Goal: Transaction & Acquisition: Download file/media

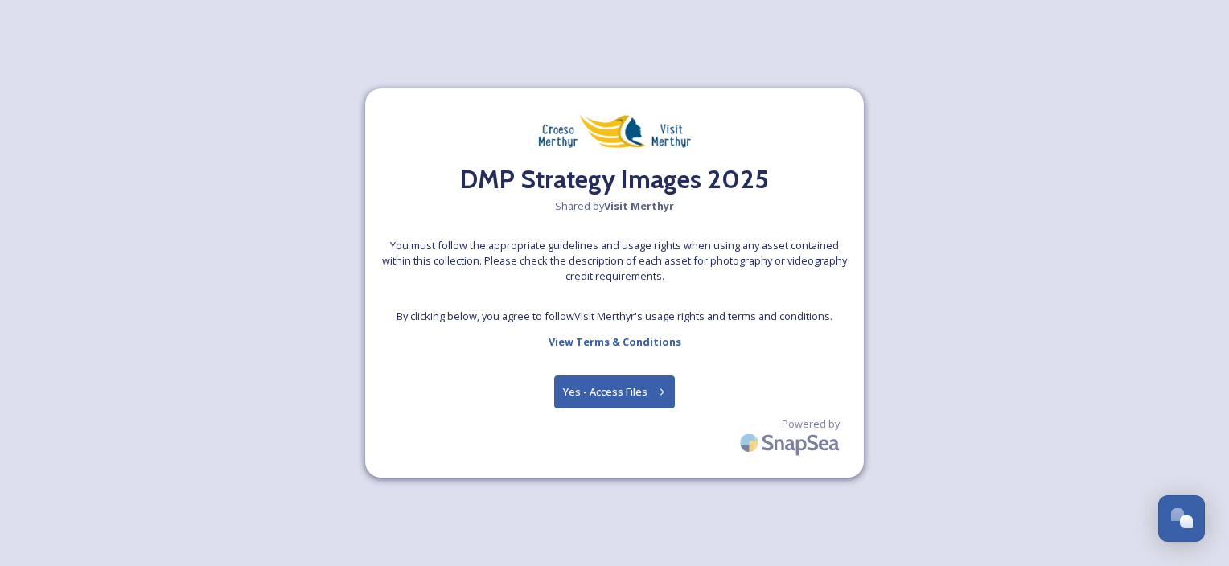
click at [982, 325] on div "DMP Strategy Images 2025 Shared by Visit Merthyr You must follow the appropriat…" at bounding box center [614, 283] width 1229 height 566
click at [455, 65] on div "DMP Strategy Images 2025 Shared by Visit Merthyr You must follow the appropriat…" at bounding box center [614, 283] width 1229 height 566
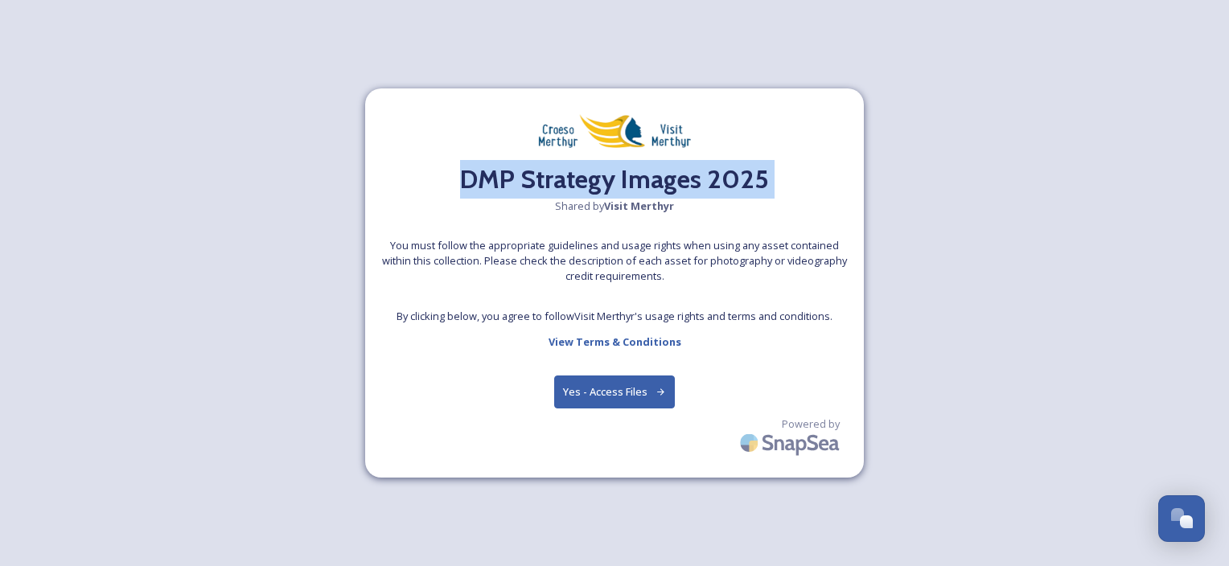
click at [455, 65] on div "DMP Strategy Images 2025 Shared by Visit Merthyr You must follow the appropriat…" at bounding box center [614, 283] width 1229 height 566
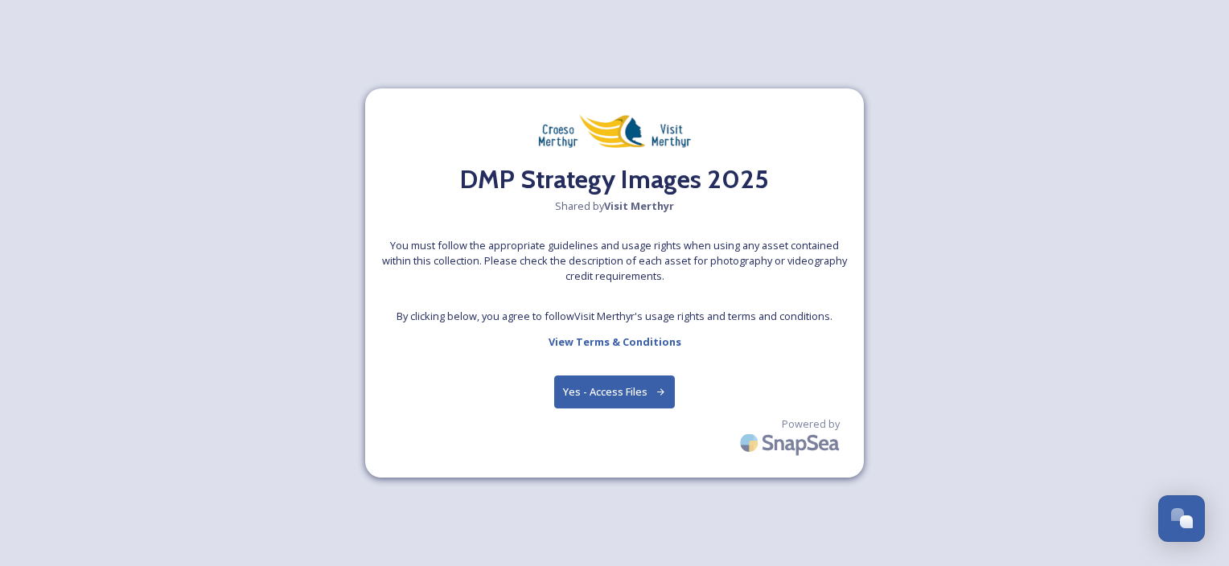
click at [1136, 237] on div "DMP Strategy Images 2025 Shared by Visit Merthyr You must follow the appropriat…" at bounding box center [614, 283] width 1229 height 566
click at [676, 166] on h2 "DMP Strategy Images 2025" at bounding box center [614, 179] width 309 height 39
click at [637, 376] on button "Yes - Access Files" at bounding box center [614, 392] width 121 height 33
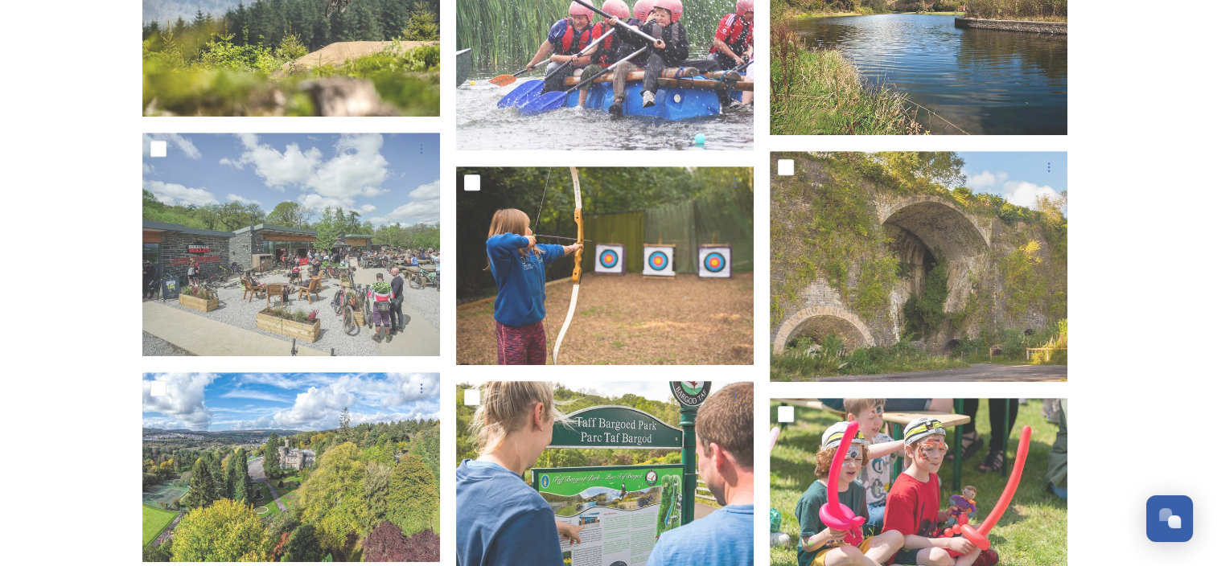
scroll to position [782, 0]
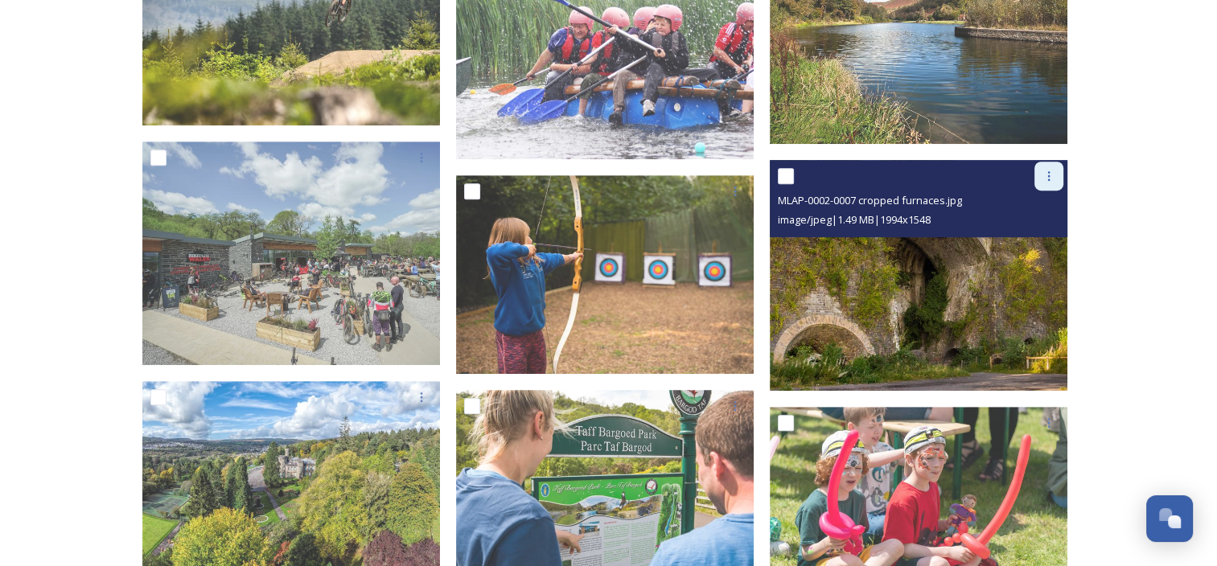
click at [1053, 184] on div at bounding box center [1048, 176] width 29 height 29
click at [1037, 248] on span "Download" at bounding box center [1029, 242] width 49 height 15
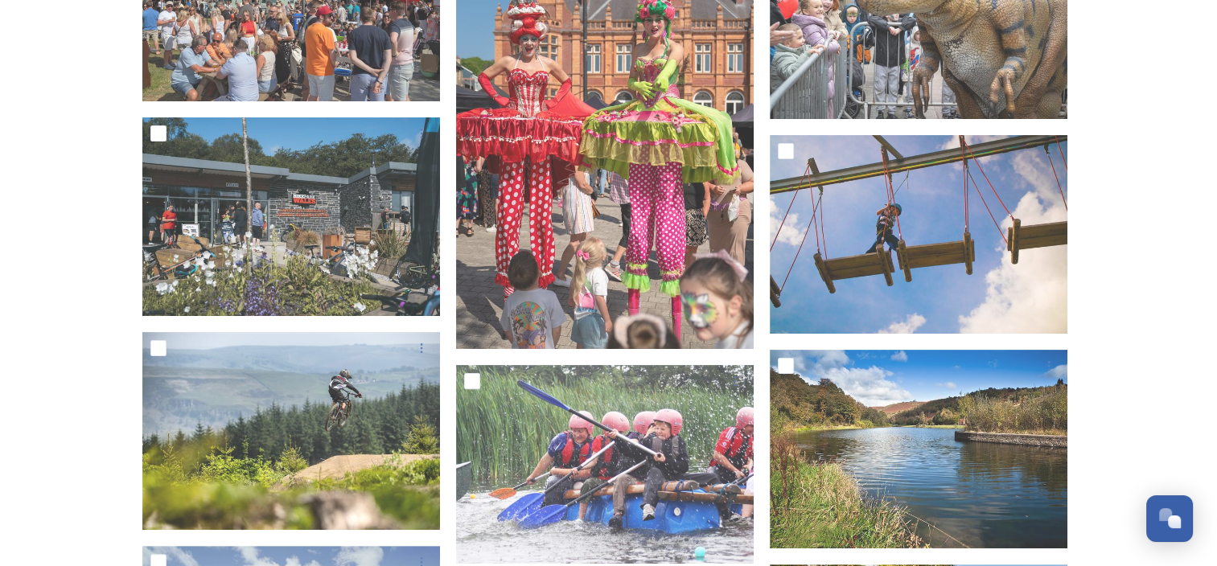
scroll to position [386, 0]
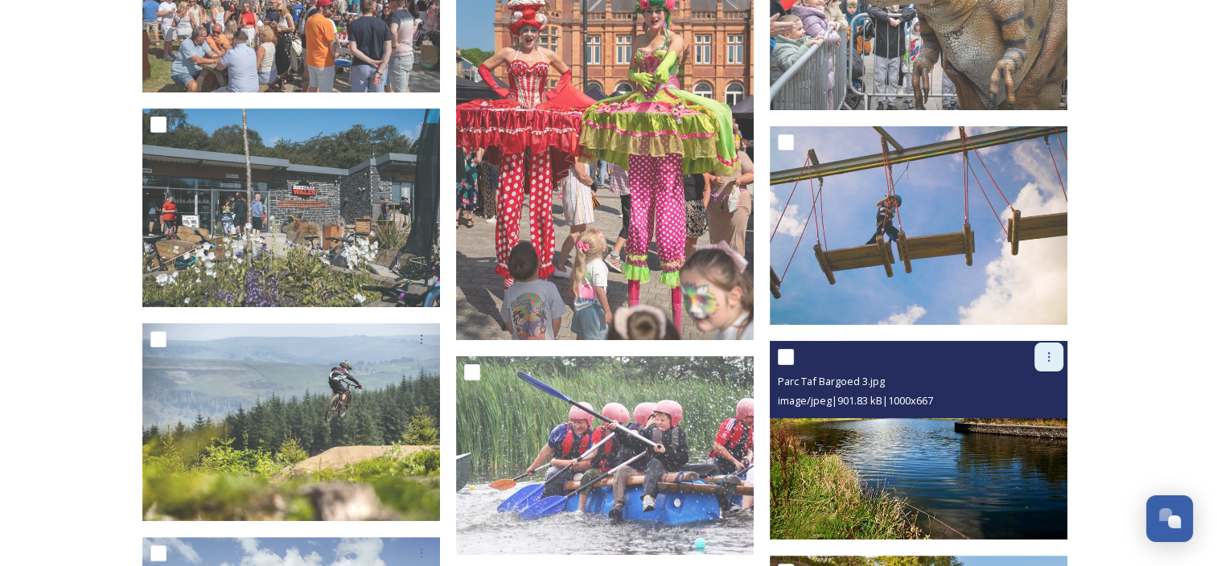
click at [1046, 355] on icon at bounding box center [1048, 357] width 13 height 13
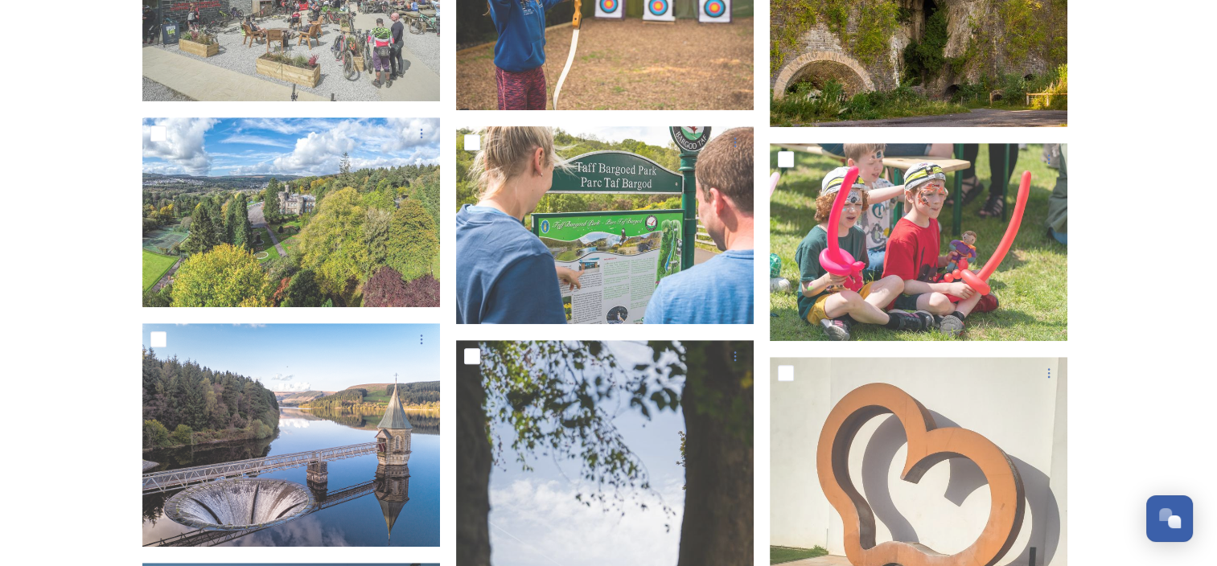
scroll to position [1160, 0]
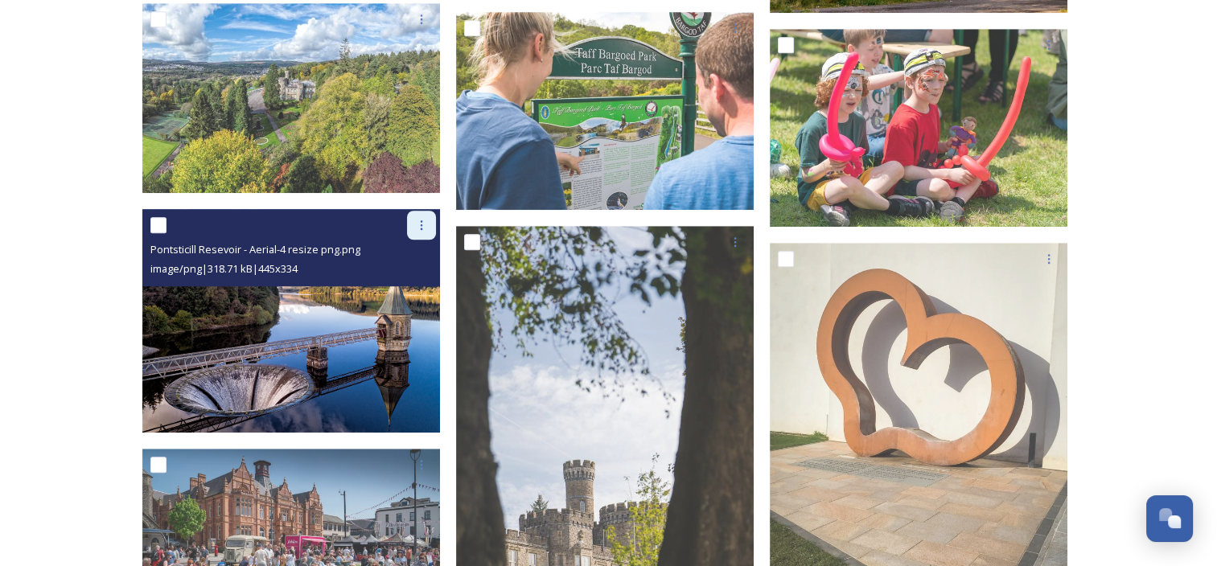
click at [414, 216] on div at bounding box center [421, 225] width 29 height 29
click at [418, 296] on span "Download" at bounding box center [402, 291] width 49 height 15
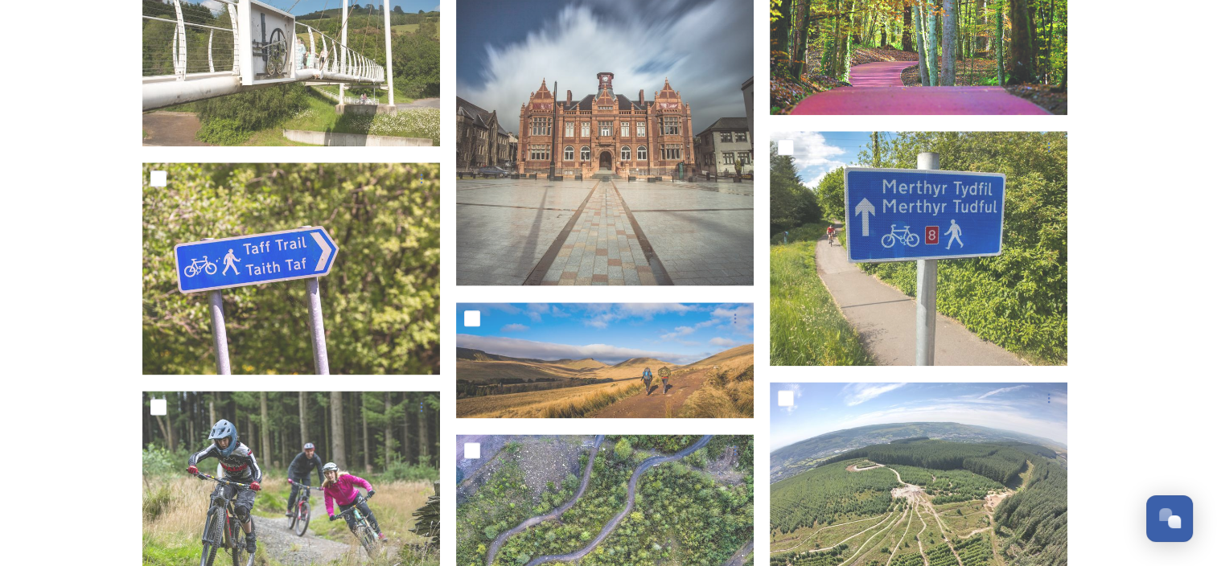
scroll to position [1924, 0]
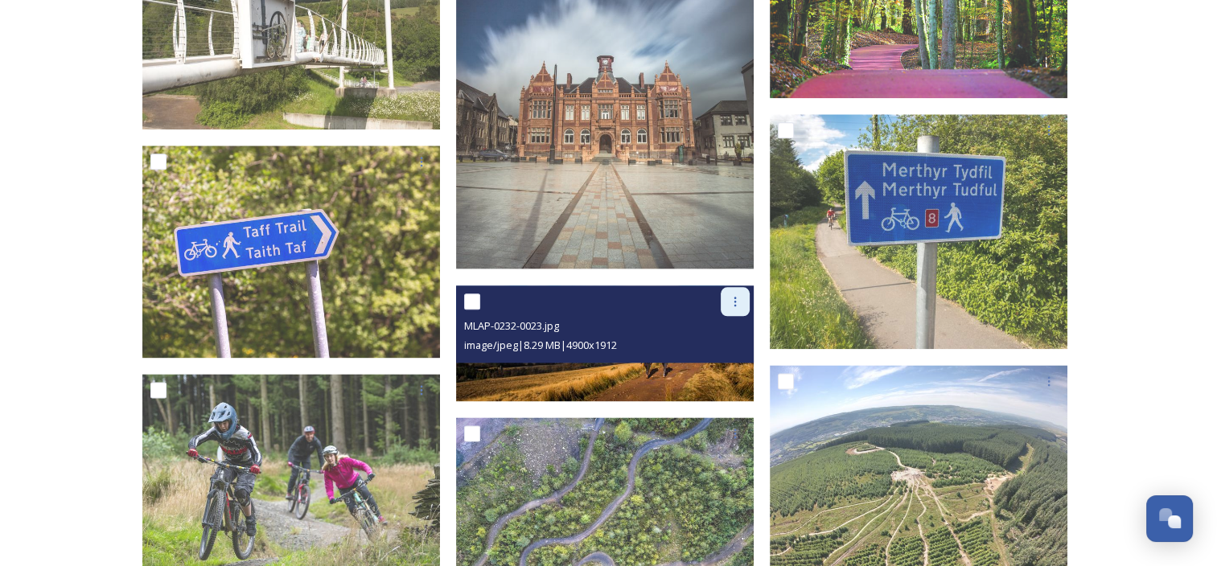
click at [733, 298] on icon at bounding box center [735, 301] width 13 height 13
click at [714, 366] on span "Download" at bounding box center [716, 367] width 49 height 15
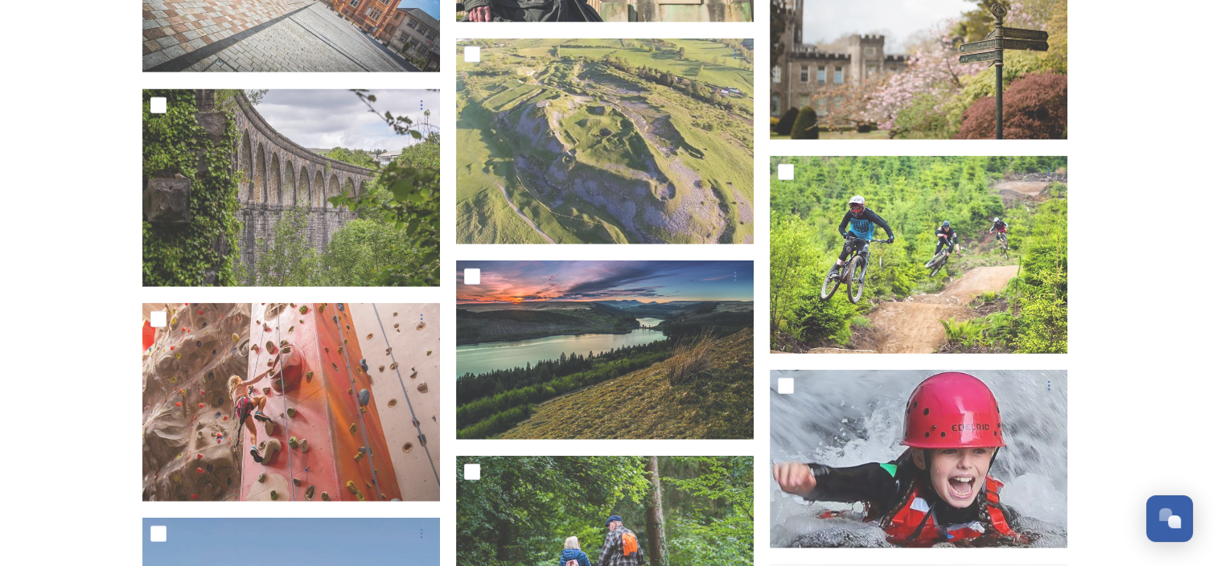
scroll to position [3736, 0]
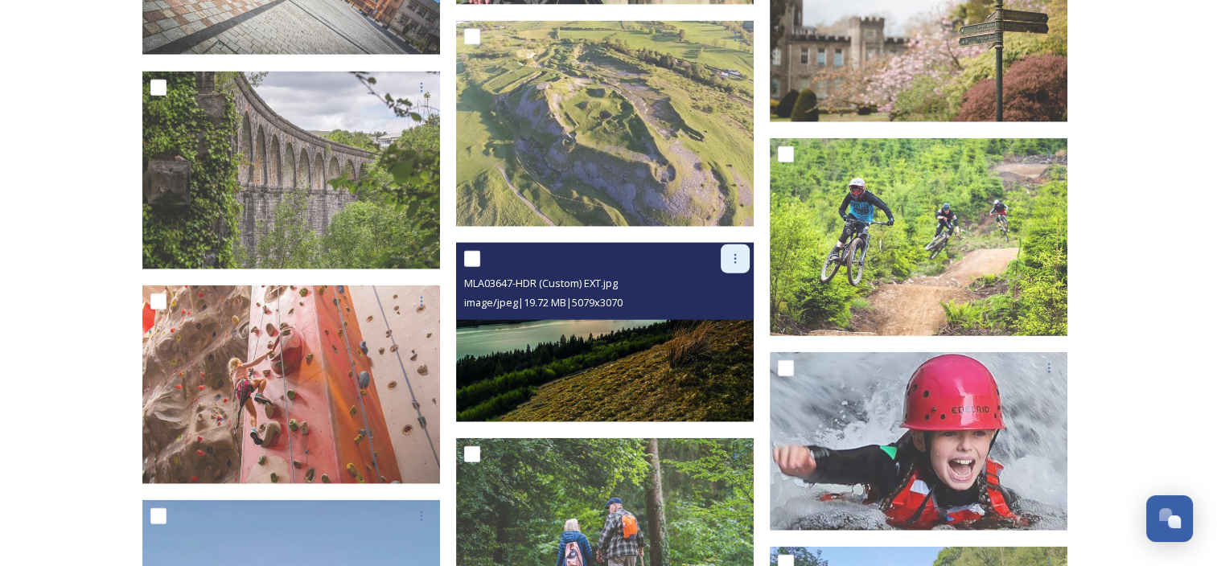
click at [741, 259] on div at bounding box center [735, 258] width 29 height 29
click at [717, 322] on span "Download" at bounding box center [716, 325] width 49 height 15
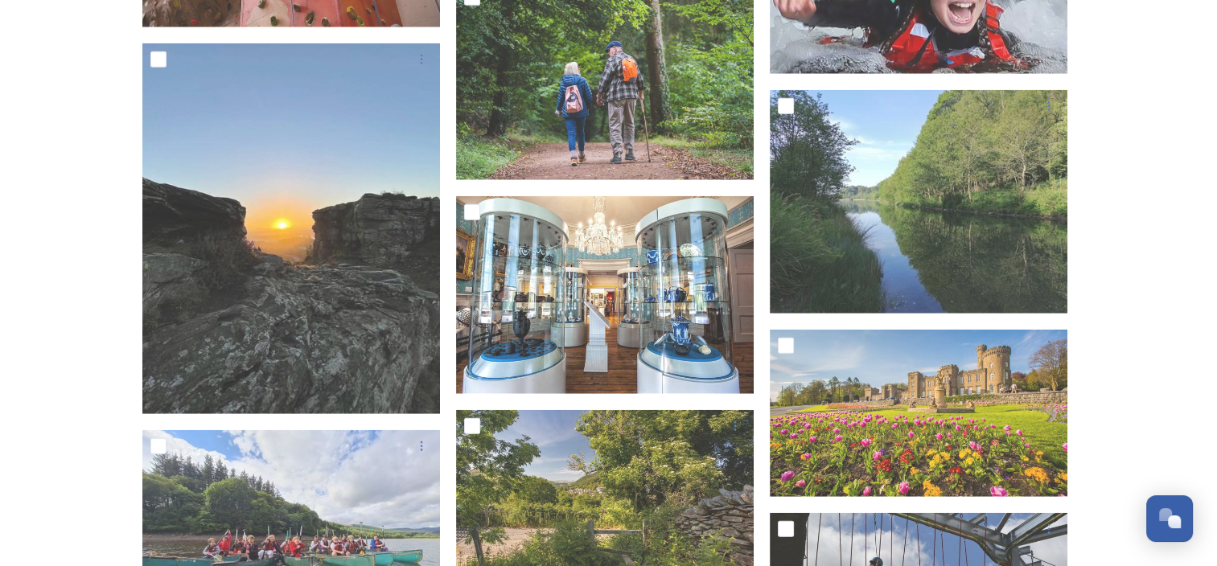
scroll to position [4360, 0]
